Goal: Check status: Check status

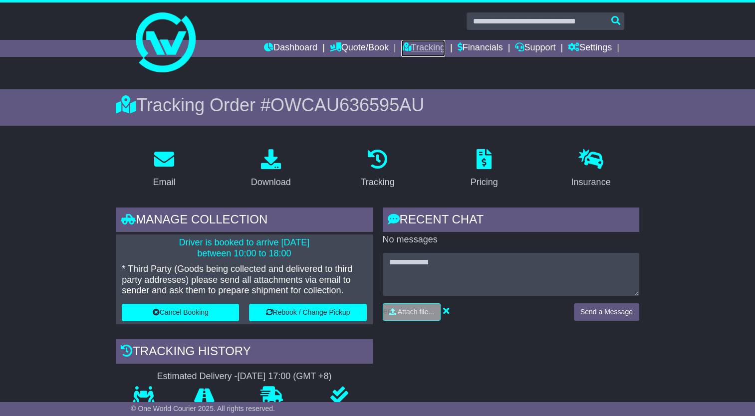
click at [415, 46] on link "Tracking" at bounding box center [423, 48] width 44 height 17
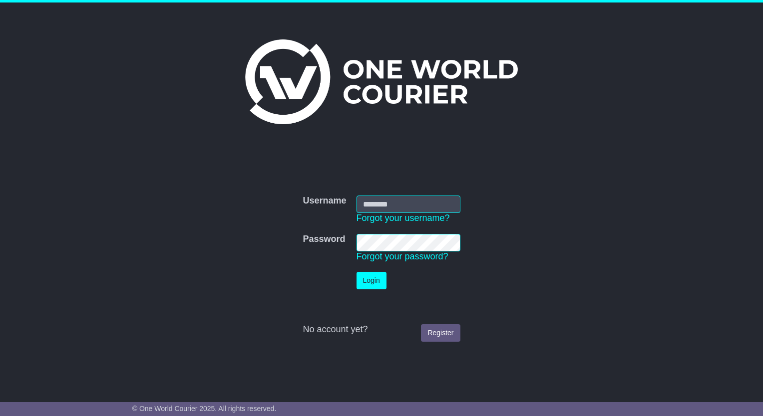
type input "**********"
click at [366, 277] on button "Login" at bounding box center [371, 280] width 30 height 17
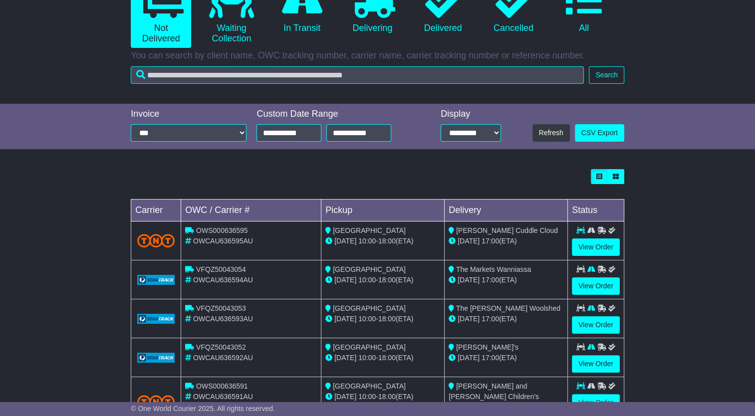
scroll to position [150, 0]
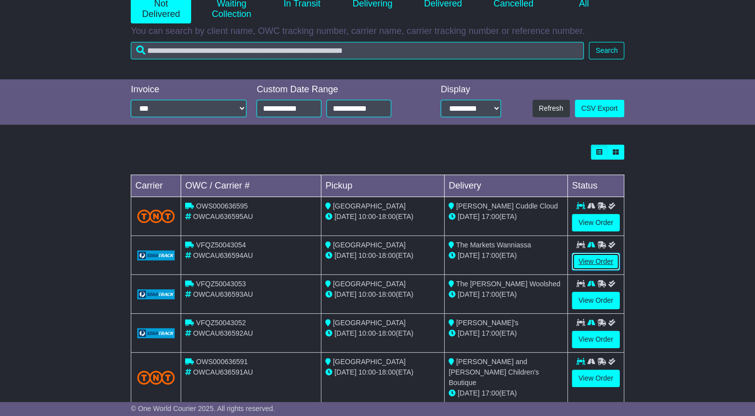
click at [590, 256] on link "View Order" at bounding box center [596, 261] width 48 height 17
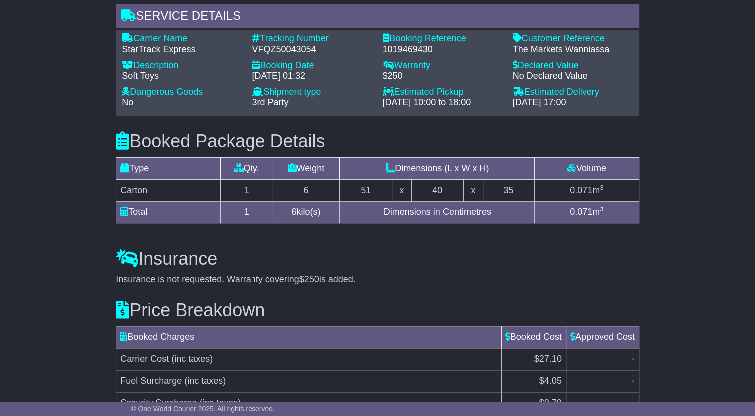
scroll to position [599, 0]
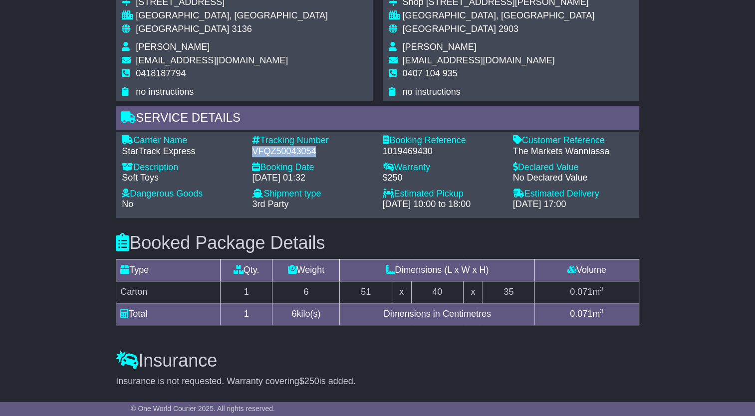
drag, startPoint x: 317, startPoint y: 151, endPoint x: 250, endPoint y: 149, distance: 67.9
click at [250, 149] on div "Tracking Number - VFQZ50043054" at bounding box center [312, 145] width 130 height 21
copy div "VFQZ50043054"
